Goal: Information Seeking & Learning: Find specific fact

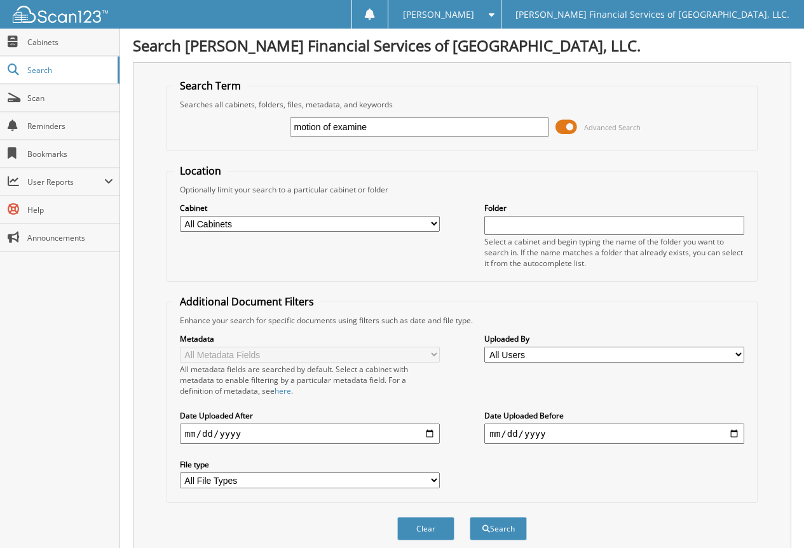
type input "motion of examine"
click at [469, 517] on button "Search" at bounding box center [497, 529] width 57 height 24
drag, startPoint x: 379, startPoint y: 122, endPoint x: 163, endPoint y: 69, distance: 222.3
click at [206, 91] on fieldset "Search Term Searches all cabinets, folders, files, metadata, and keywords motio…" at bounding box center [461, 115] width 591 height 72
type input "jdrule"
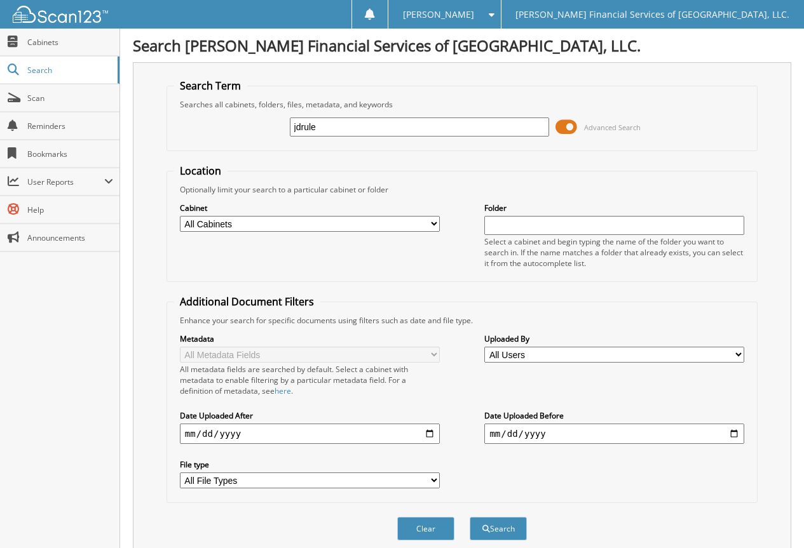
click at [469, 517] on button "Search" at bounding box center [497, 529] width 57 height 24
click at [397, 116] on div "jdrule Advanced Search" at bounding box center [461, 127] width 577 height 34
click at [393, 121] on input "jdrule" at bounding box center [420, 127] width 260 height 19
type input "j"
type input "JD RULE"
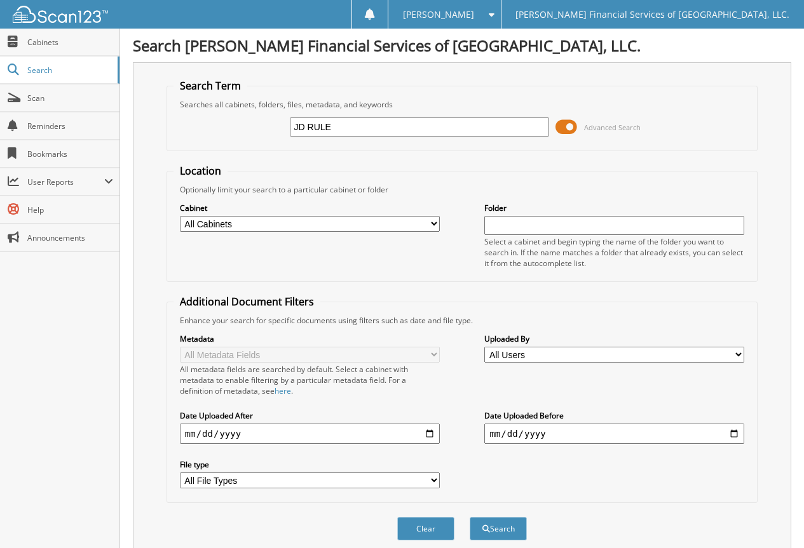
click at [469, 517] on button "Search" at bounding box center [497, 529] width 57 height 24
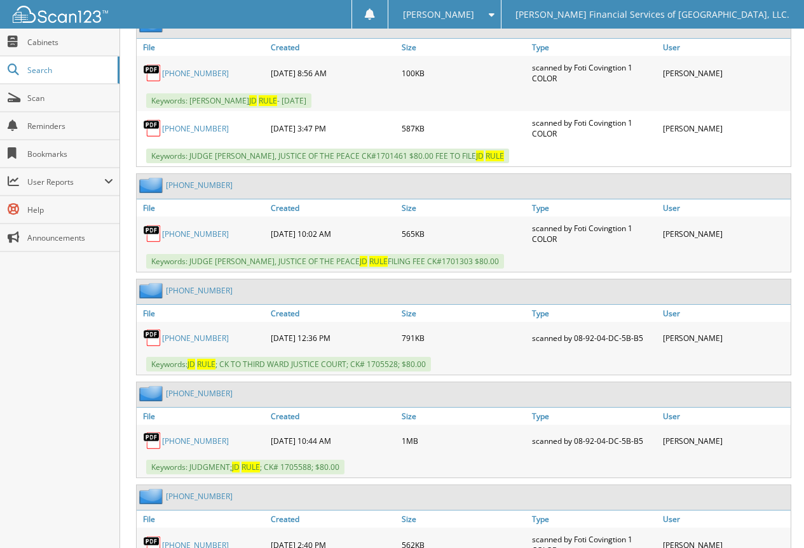
scroll to position [635, 0]
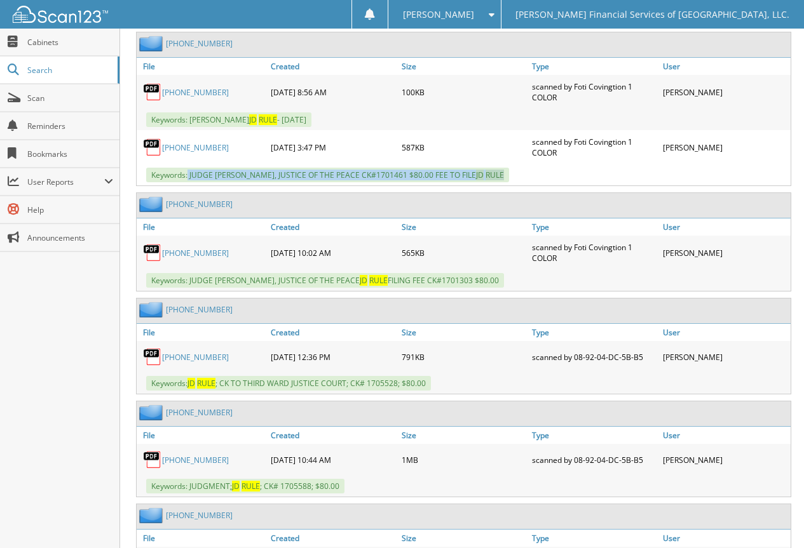
drag, startPoint x: 506, startPoint y: 175, endPoint x: 189, endPoint y: 178, distance: 317.0
click at [189, 178] on span "Keywords: JUDGE CONNIE MOORE, JUSTICE OF THE PEACE CK#1701461 $80.00 FEE TO FIL…" at bounding box center [327, 175] width 363 height 15
copy span "JUDGE CONNIE MOORE, JUSTICE OF THE PEACE CK#1701461 $80.00 FEE TO FILE JD RULE"
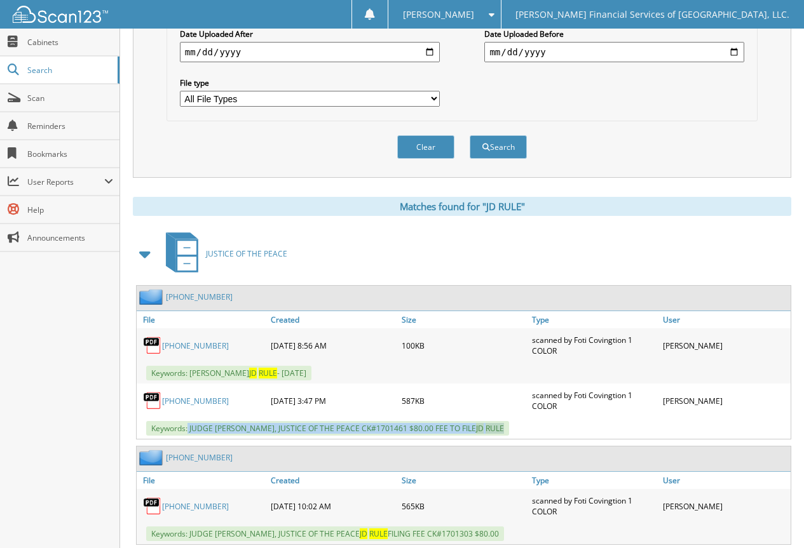
scroll to position [381, 0]
click at [52, 72] on span "Search" at bounding box center [69, 70] width 84 height 11
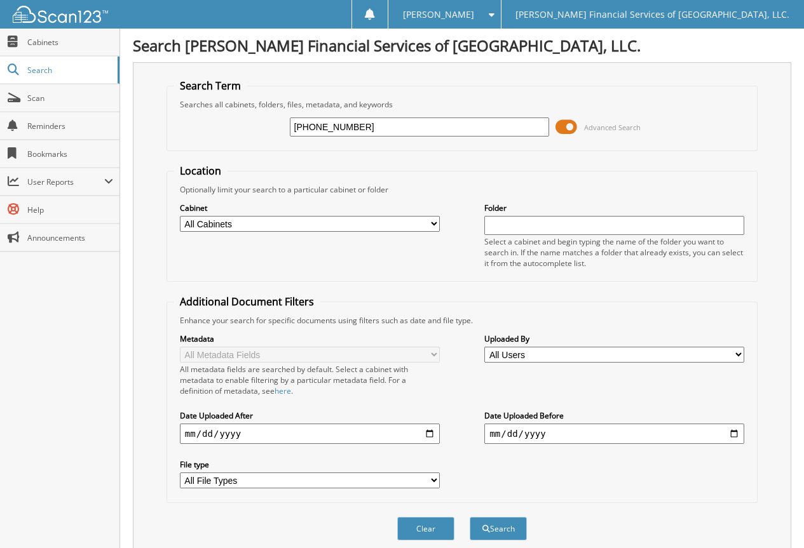
type input "17-142252-1"
click at [469, 517] on button "Search" at bounding box center [497, 529] width 57 height 24
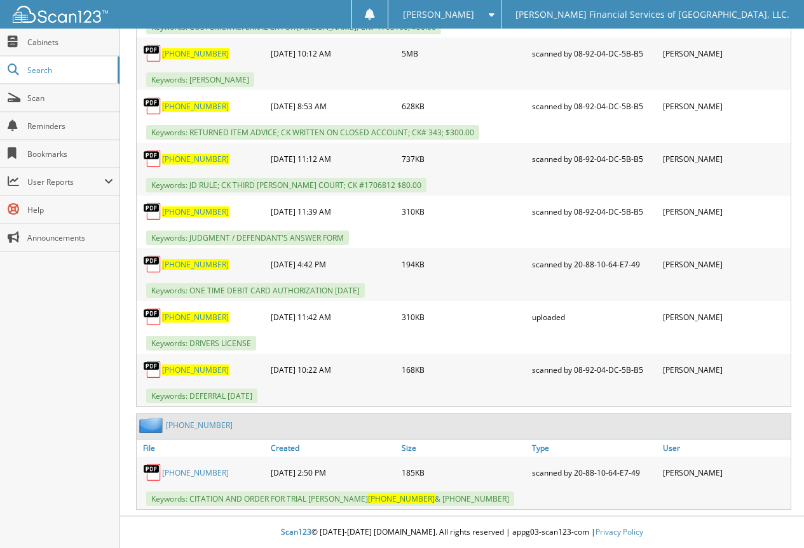
scroll to position [673, 0]
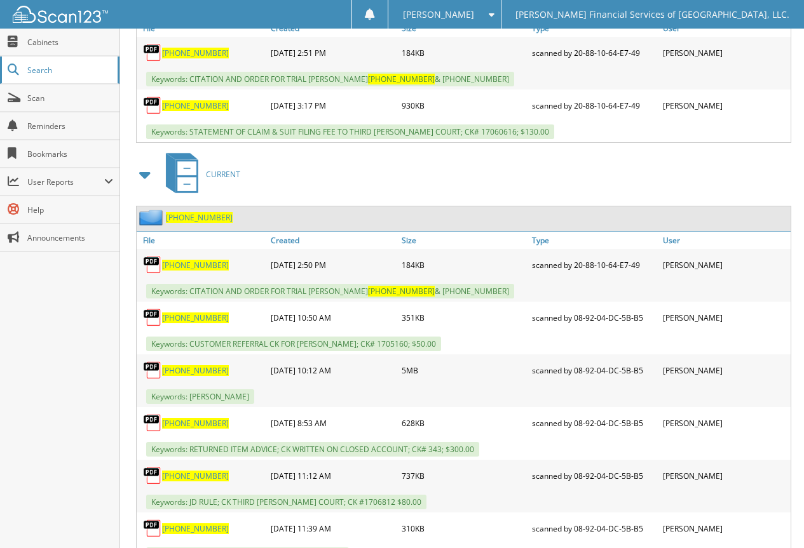
click at [59, 72] on span "Search" at bounding box center [69, 70] width 84 height 11
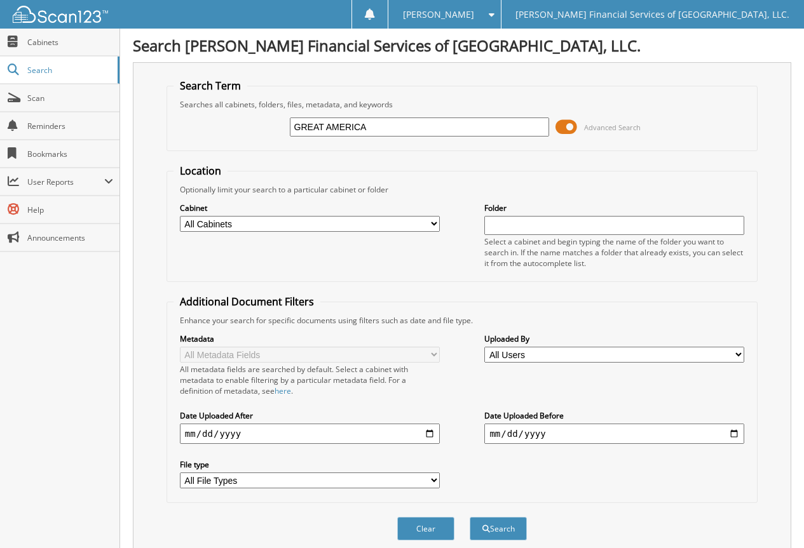
type input "GREAT AMERICA"
click at [469, 517] on button "Search" at bounding box center [497, 529] width 57 height 24
type input "GREAT AMERICA"
click at [509, 528] on button "Search" at bounding box center [497, 529] width 57 height 24
type input "BANK CHARGES"
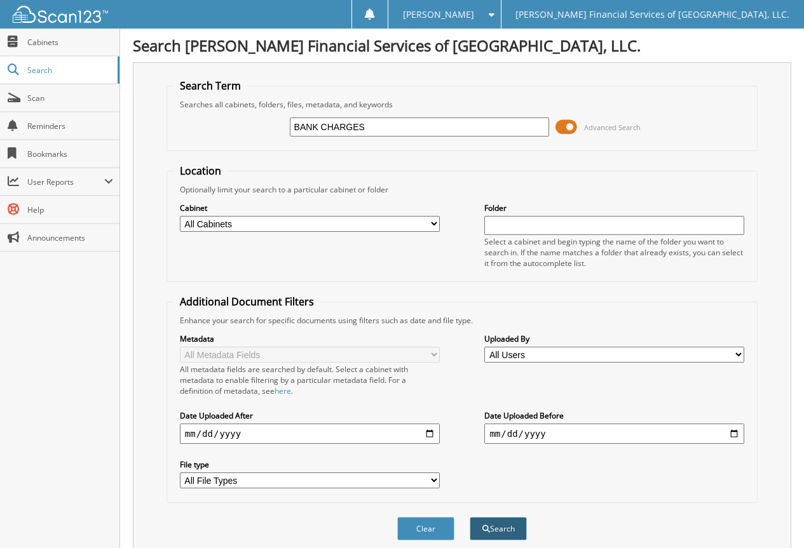
click at [495, 520] on button "Search" at bounding box center [497, 529] width 57 height 24
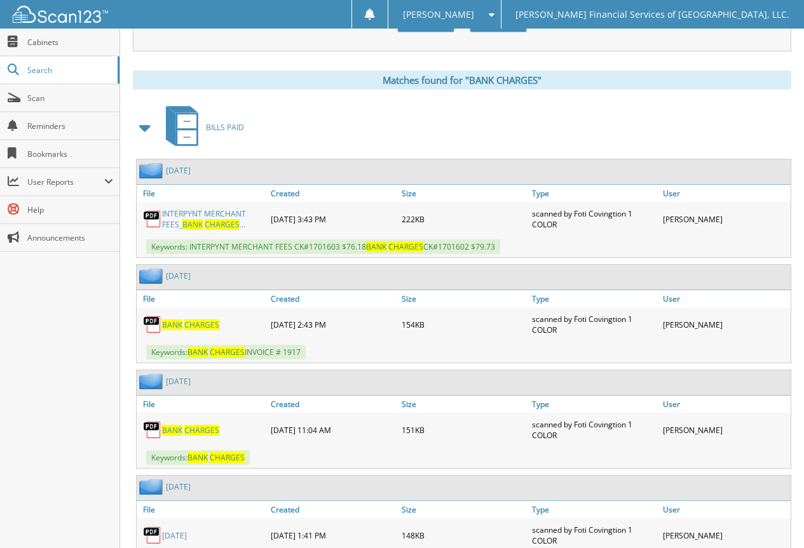
scroll to position [572, 0]
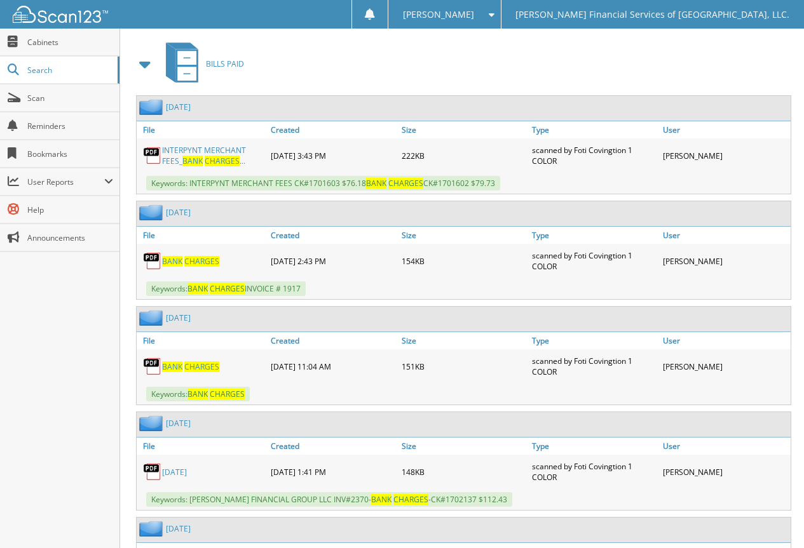
click at [219, 152] on link "INTERPYNT MERCHANT FEES_ BANK CHARGES ..." at bounding box center [213, 156] width 102 height 22
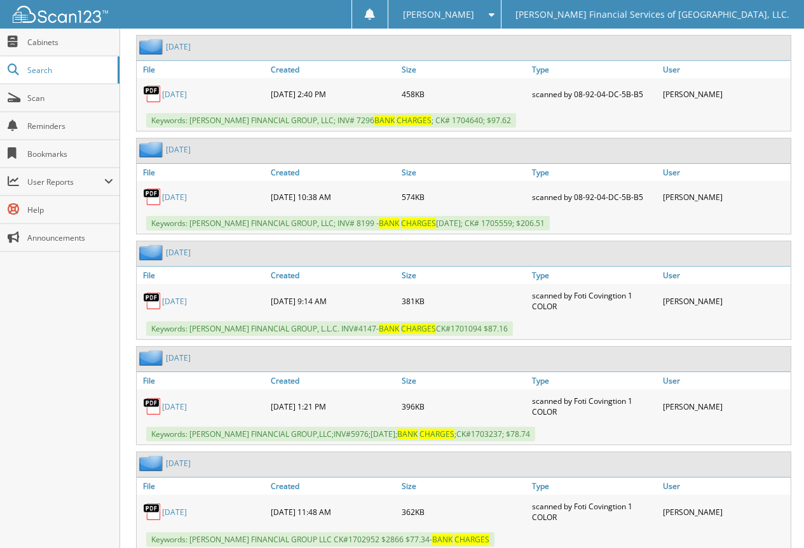
scroll to position [5780, 0]
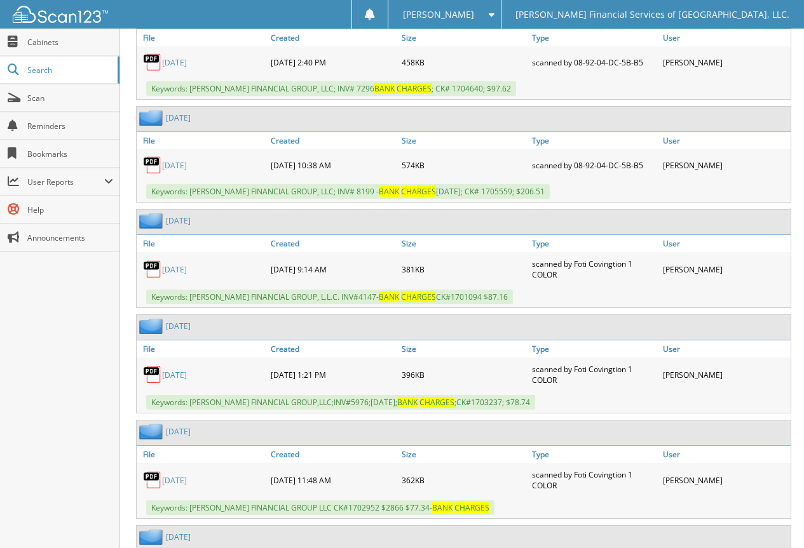
click at [187, 164] on link "[DATE]" at bounding box center [174, 165] width 25 height 11
click at [45, 67] on span "Search" at bounding box center [69, 70] width 84 height 11
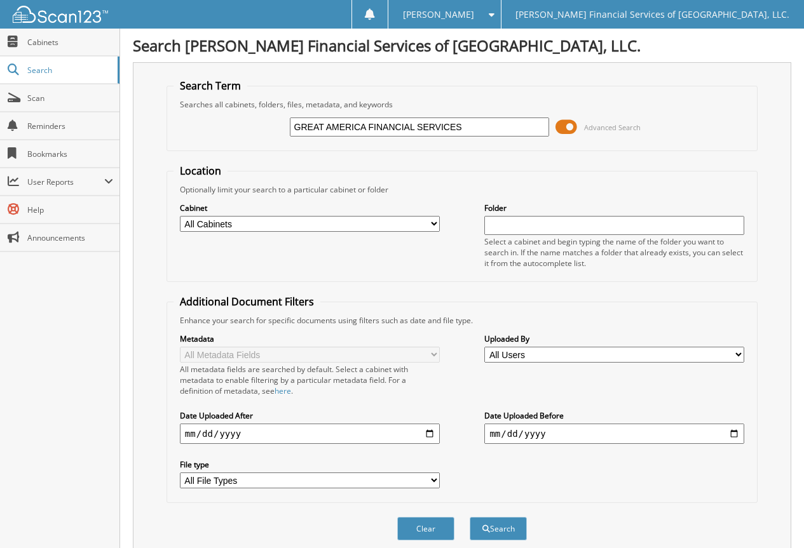
type input "GREAT AMERICA FINANCIAL SERVICES"
click at [469, 517] on button "Search" at bounding box center [497, 529] width 57 height 24
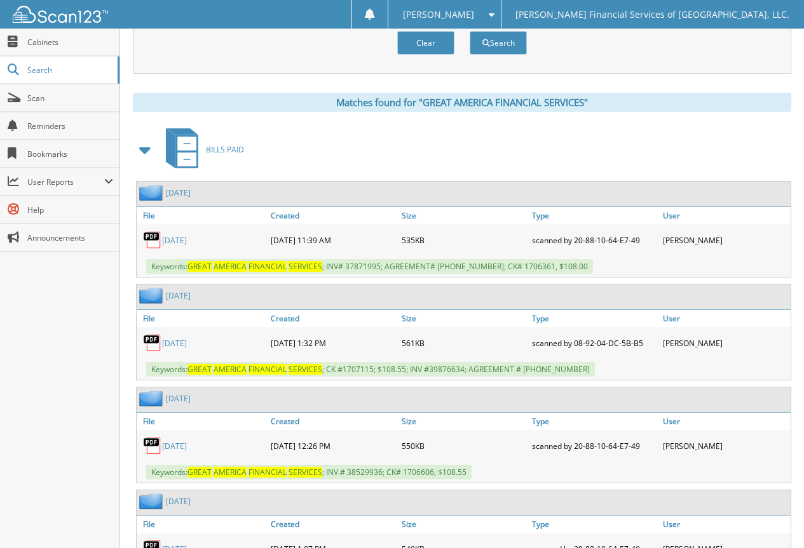
scroll to position [508, 0]
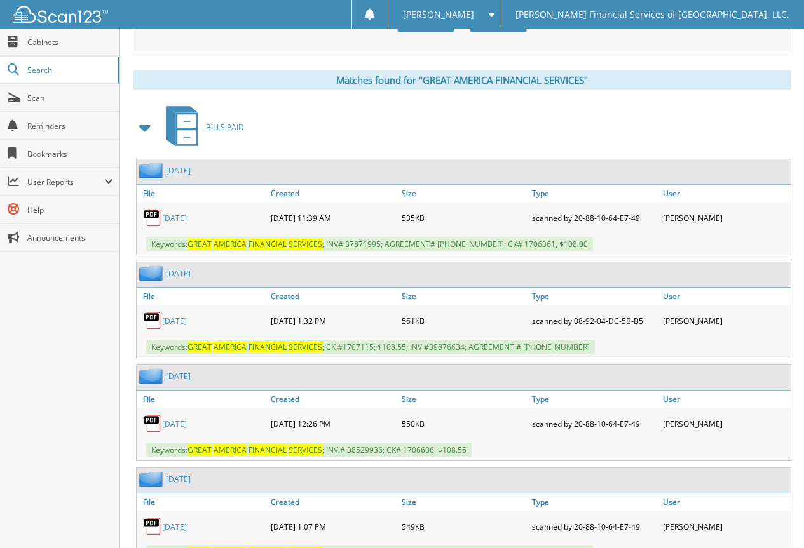
click at [187, 321] on link "[DATE]" at bounding box center [174, 321] width 25 height 11
